Goal: Navigation & Orientation: Find specific page/section

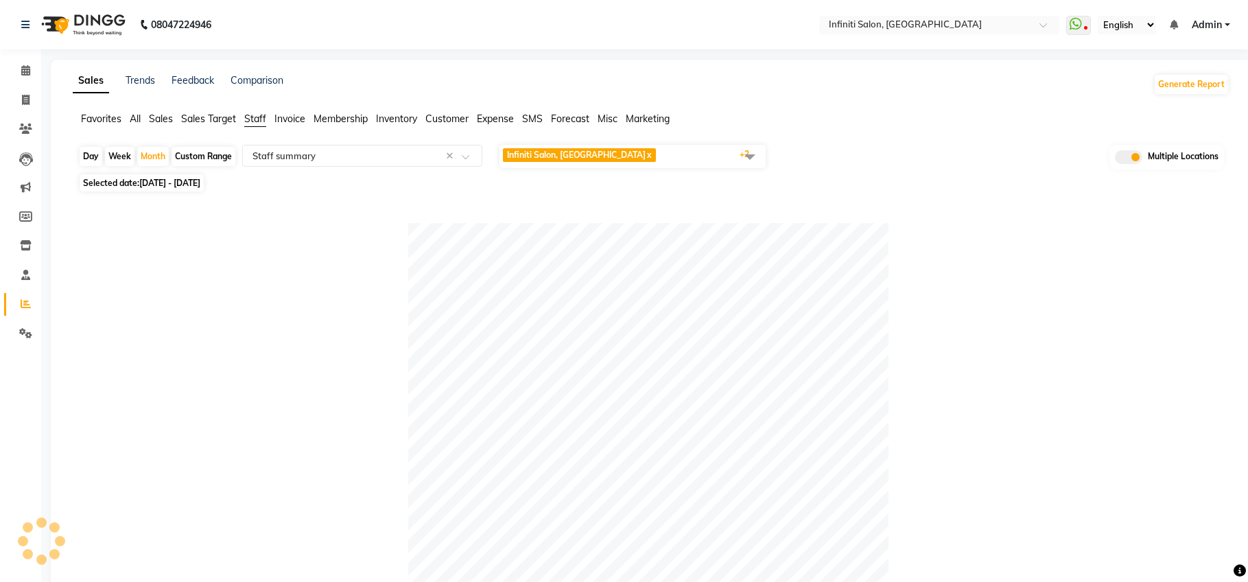
select select "full_report"
select select "csv"
click at [30, 75] on icon at bounding box center [25, 70] width 9 height 10
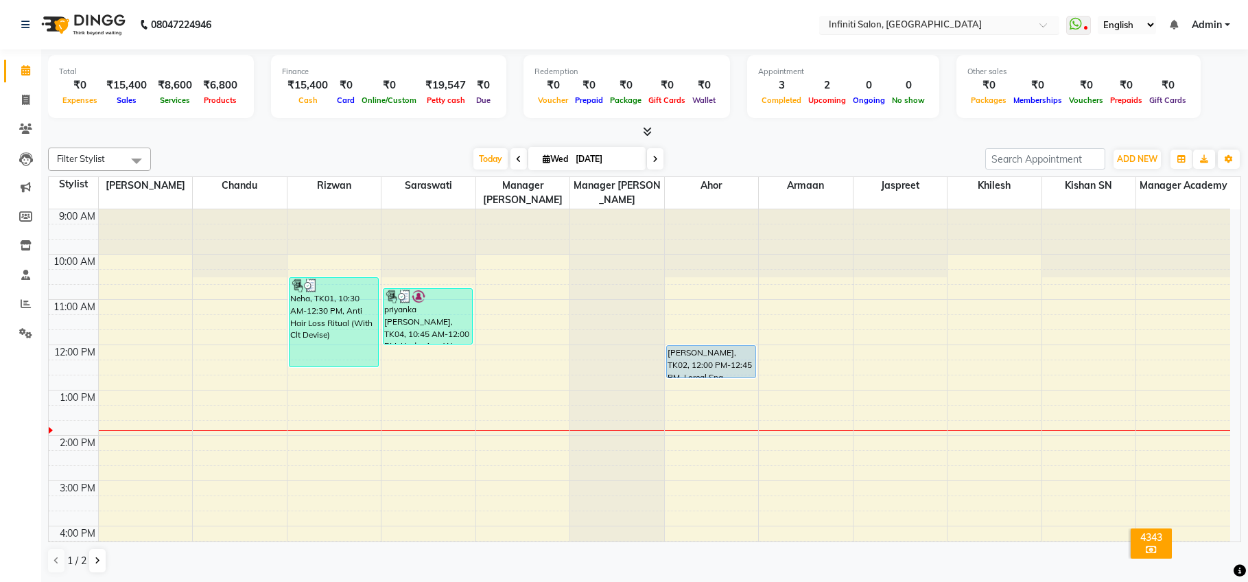
click at [916, 30] on input "text" at bounding box center [925, 26] width 199 height 14
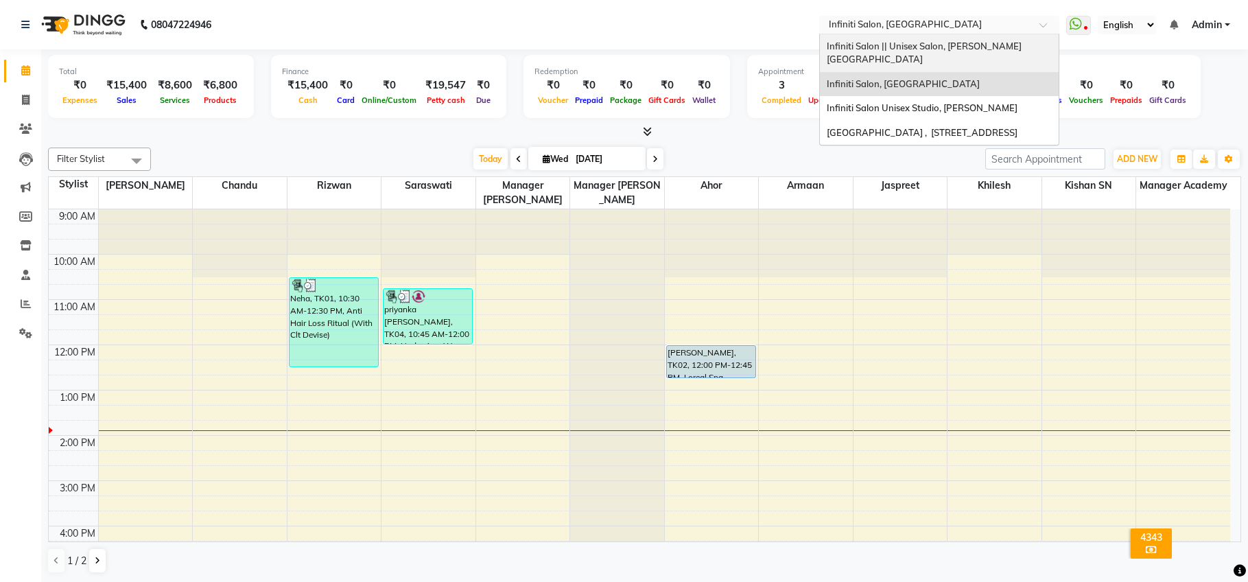
click at [909, 43] on span "Infiniti Salon || Unisex Salon, [PERSON_NAME][GEOGRAPHIC_DATA]" at bounding box center [924, 52] width 195 height 25
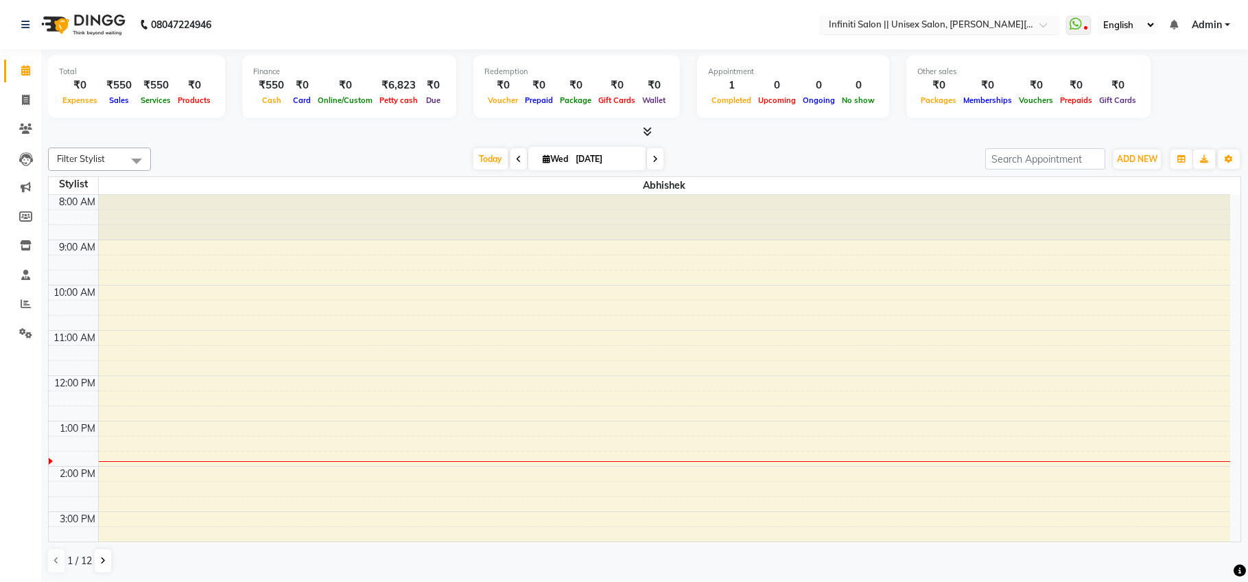
click at [933, 25] on input "text" at bounding box center [925, 26] width 199 height 14
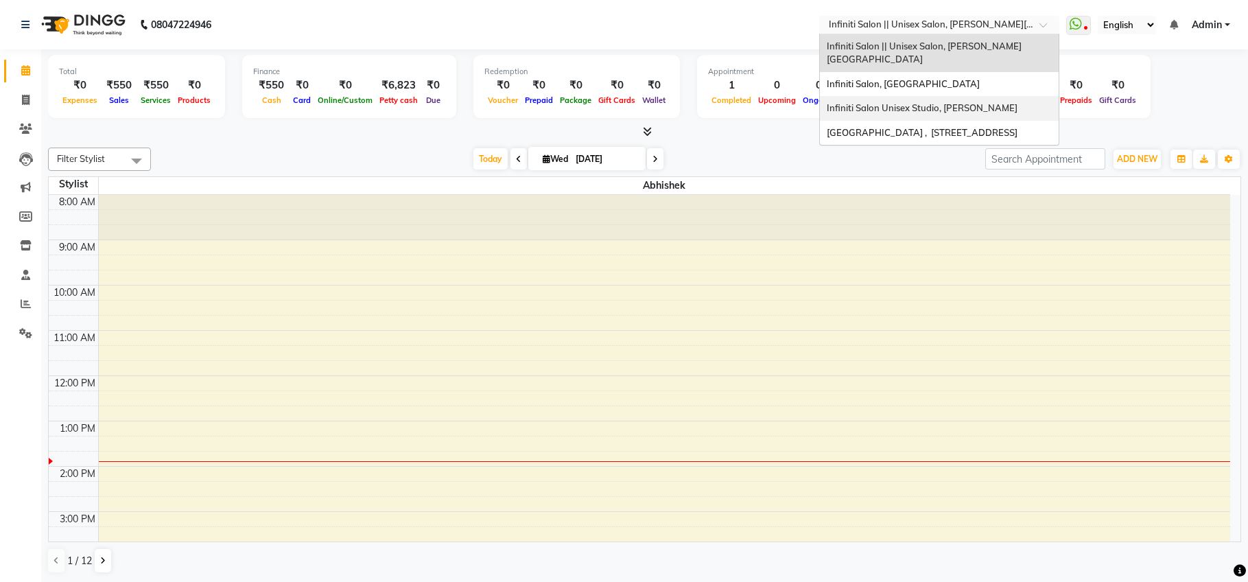
click at [947, 102] on span "Infiniti Salon Unisex Studio, [PERSON_NAME]" at bounding box center [922, 107] width 191 height 11
